Goal: Task Accomplishment & Management: Manage account settings

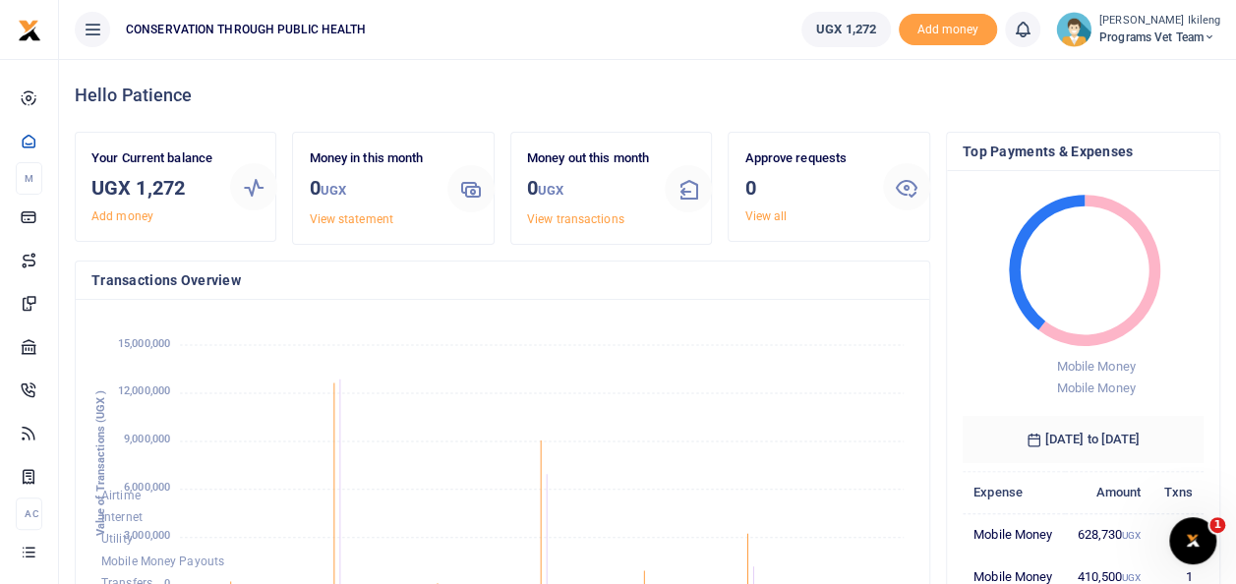
scroll to position [275, 226]
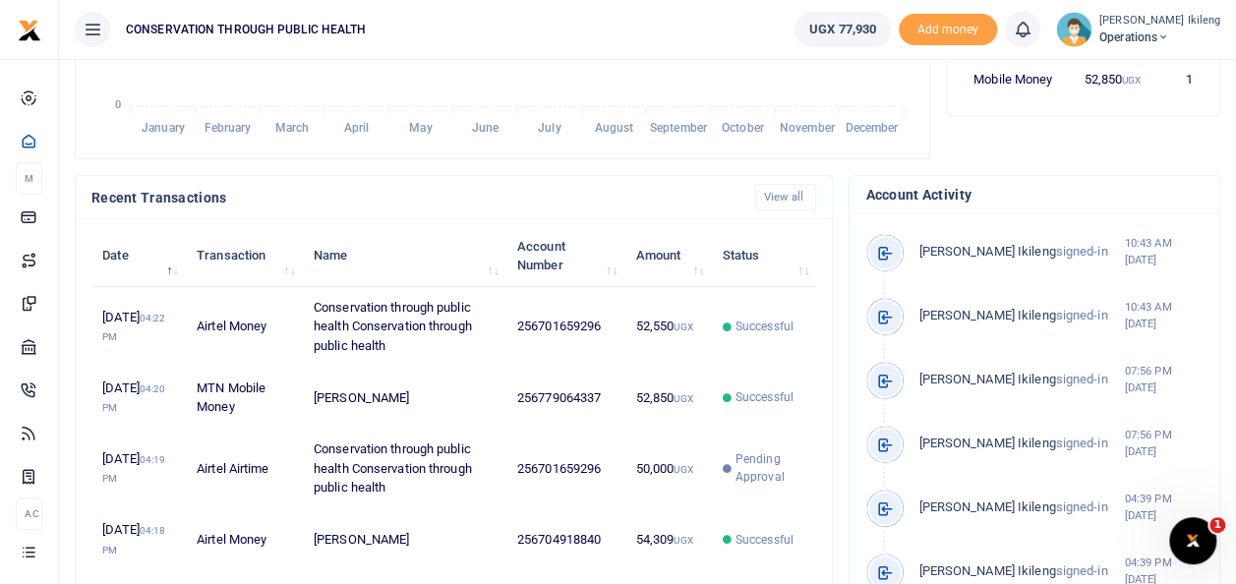
scroll to position [537, 0]
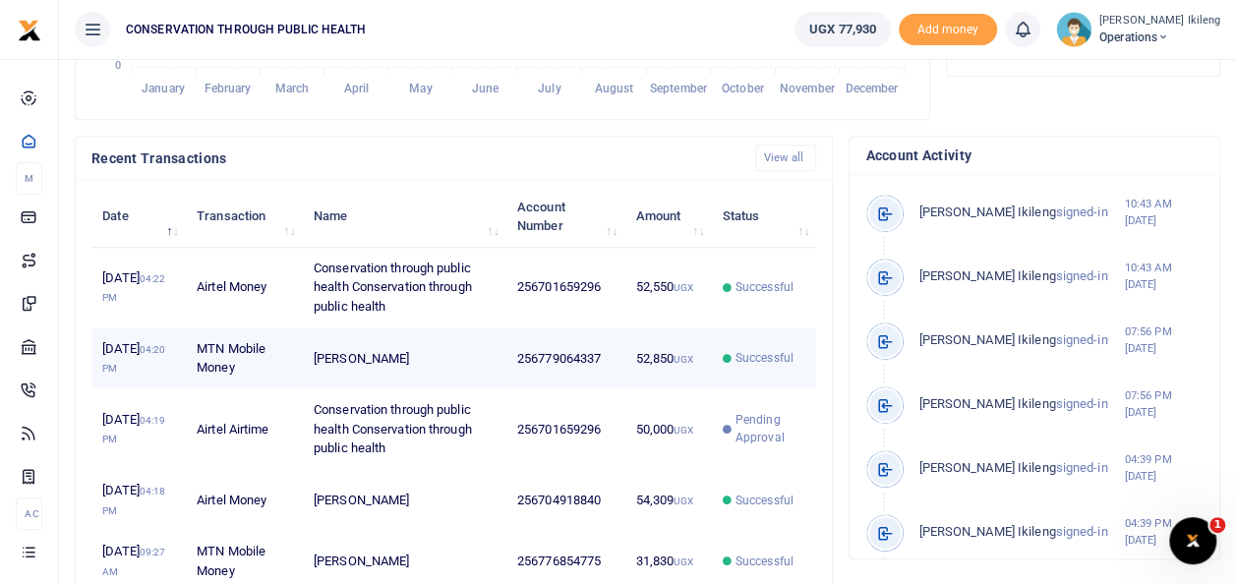
click at [771, 374] on td "Successful" at bounding box center [763, 358] width 105 height 61
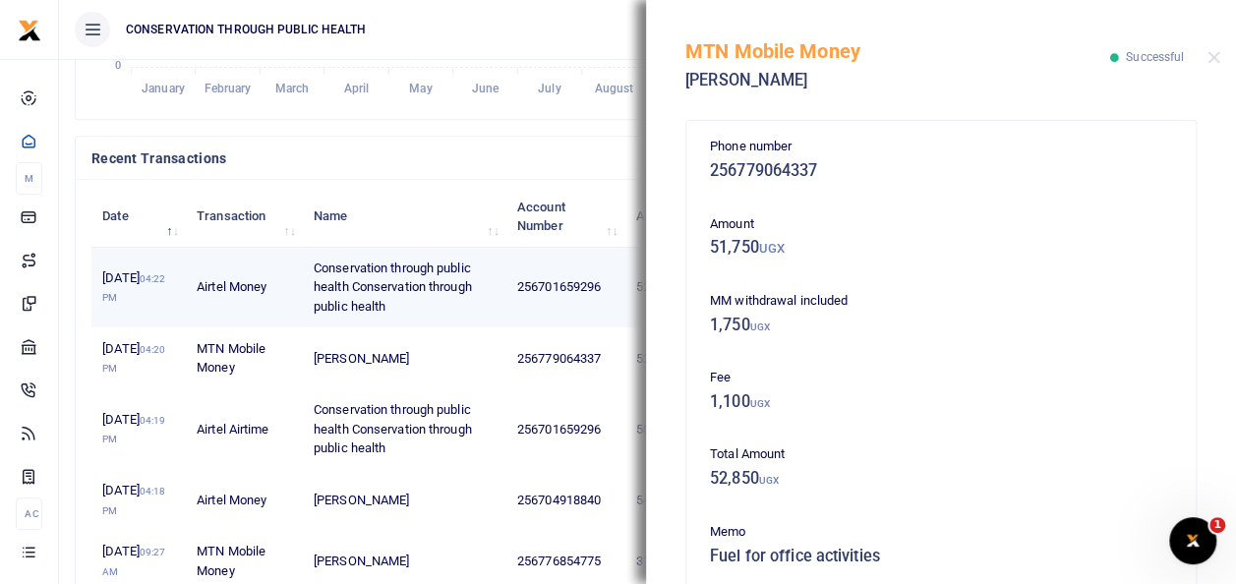
click at [566, 320] on td "256701659296" at bounding box center [565, 288] width 119 height 81
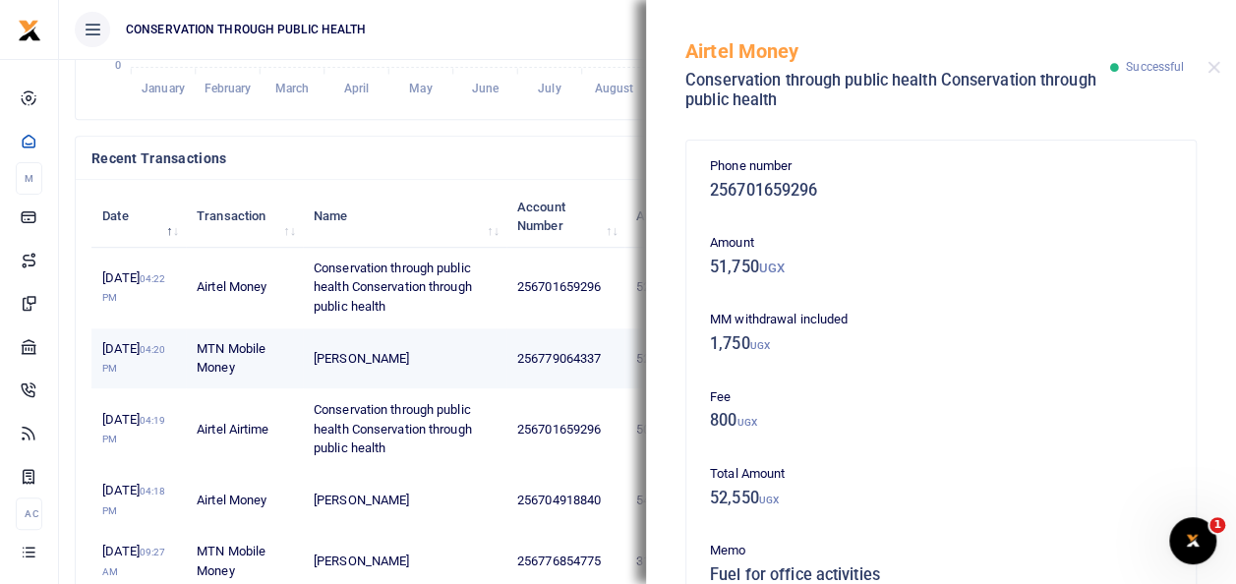
click at [564, 370] on td "256779064337" at bounding box center [565, 358] width 119 height 61
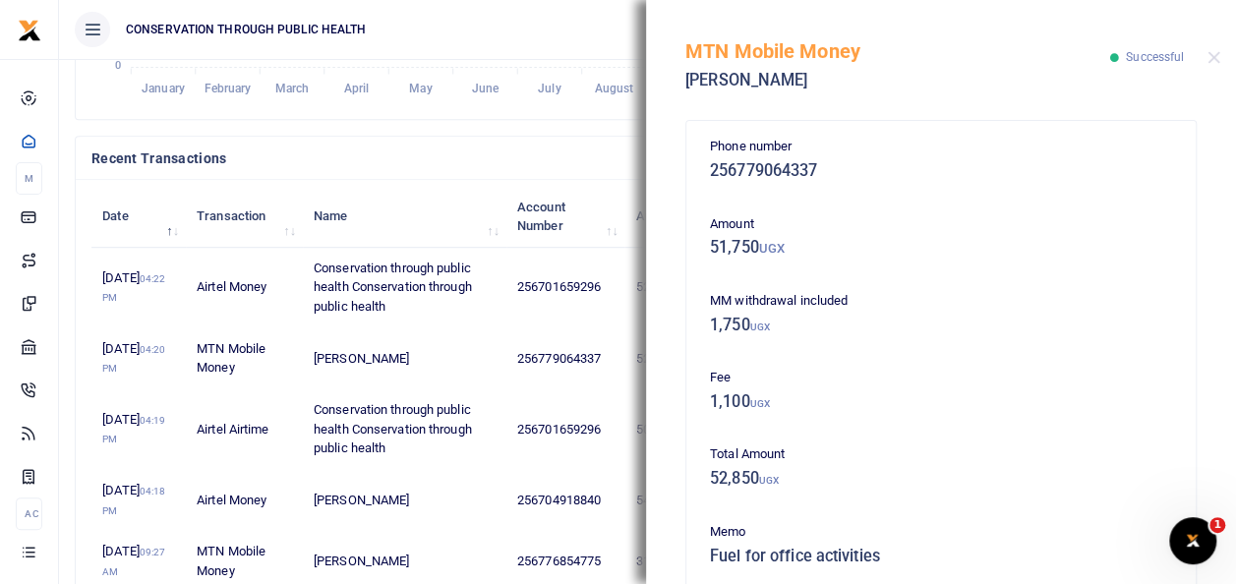
click at [1212, 52] on button "Close" at bounding box center [1214, 57] width 13 height 13
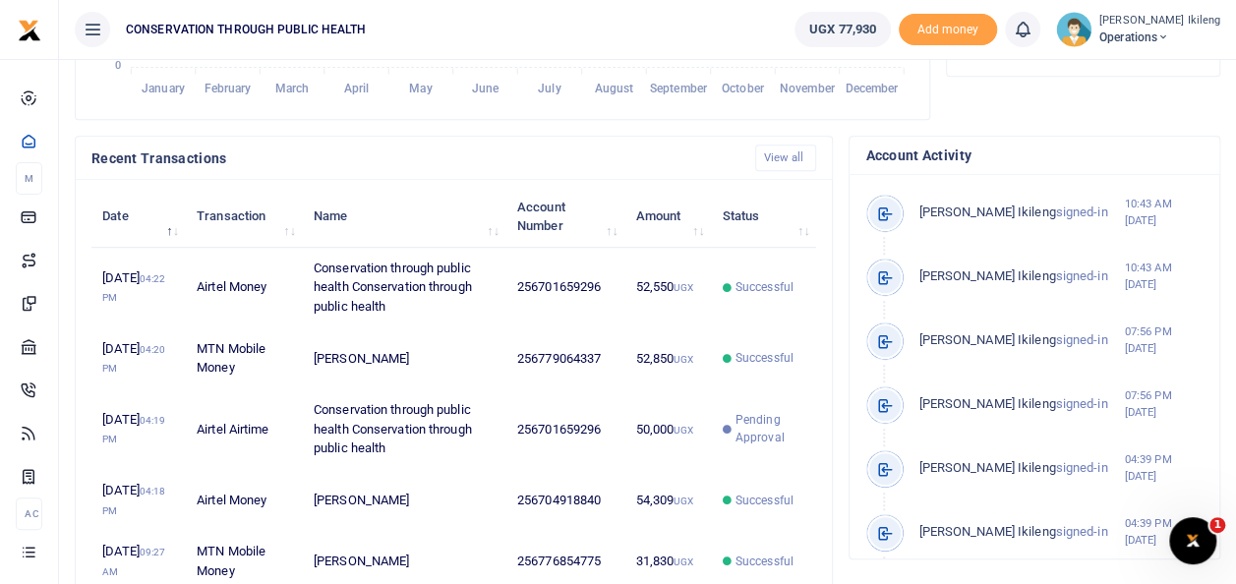
click at [1169, 37] on icon at bounding box center [1164, 37] width 12 height 14
click at [1162, 68] on link "Switch accounts" at bounding box center [1137, 72] width 155 height 28
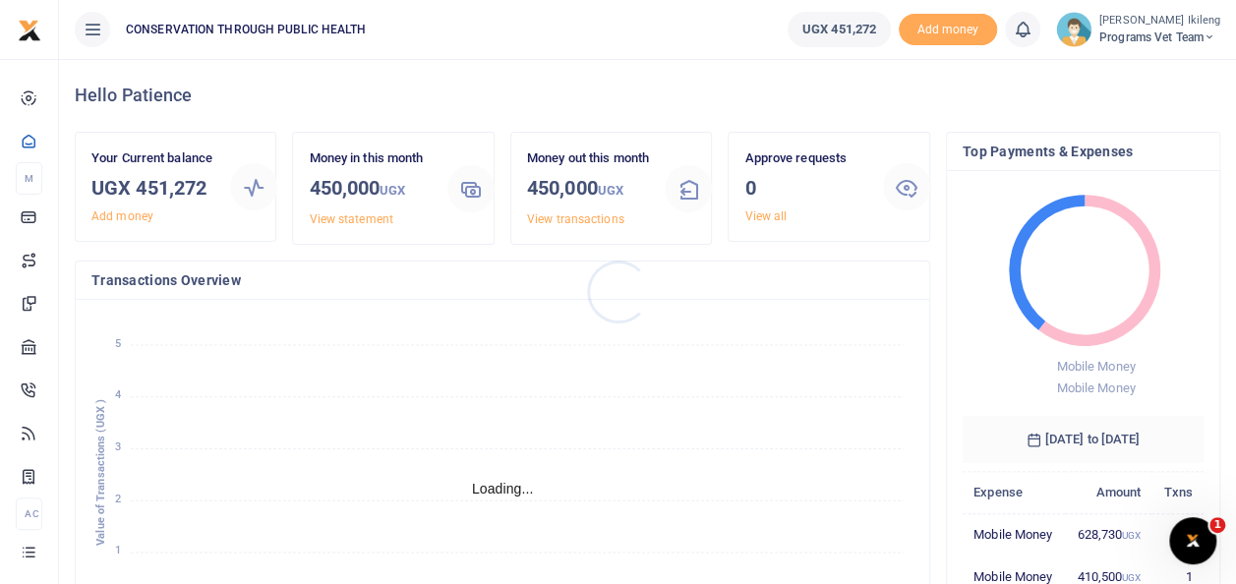
scroll to position [16, 16]
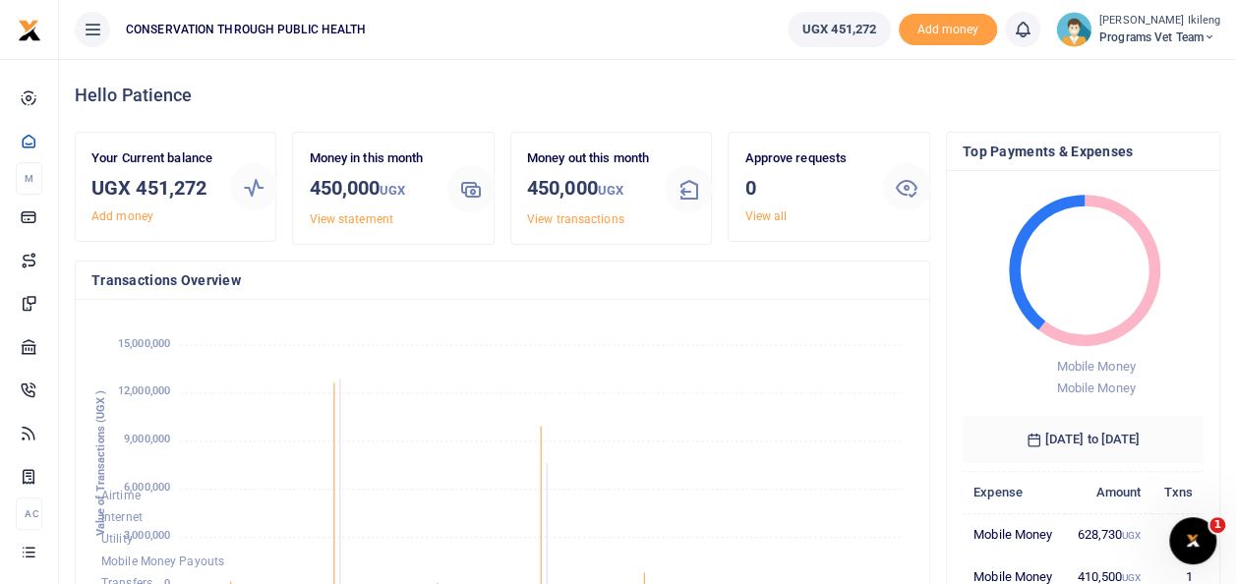
click at [1216, 41] on icon at bounding box center [1210, 37] width 12 height 14
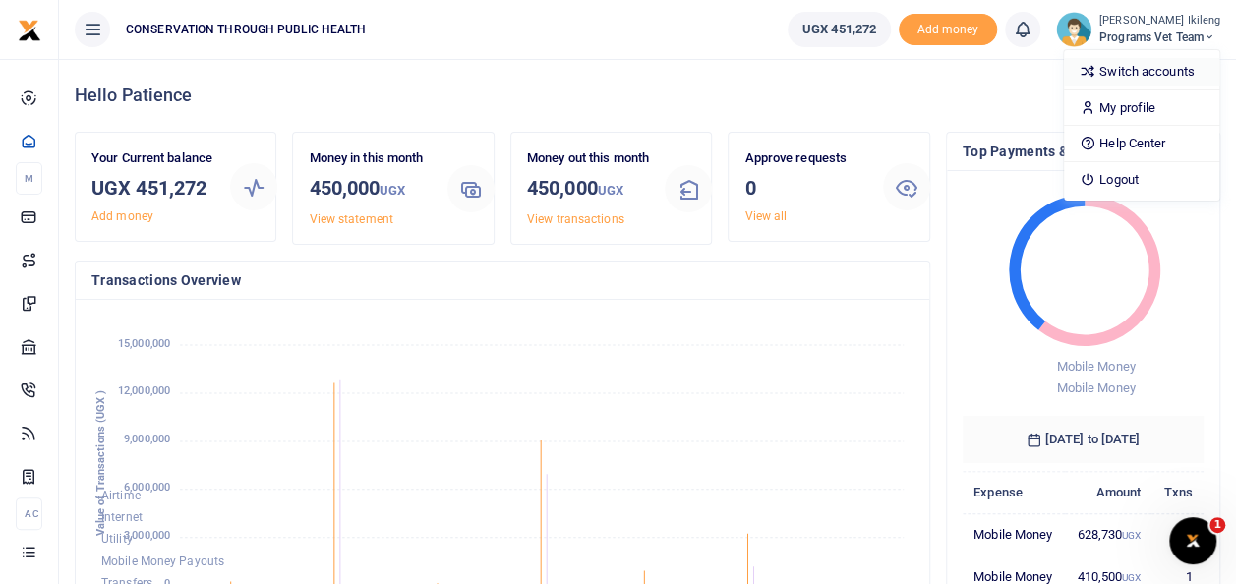
click at [1170, 67] on link "Switch accounts" at bounding box center [1141, 72] width 155 height 28
